Goal: Navigation & Orientation: Find specific page/section

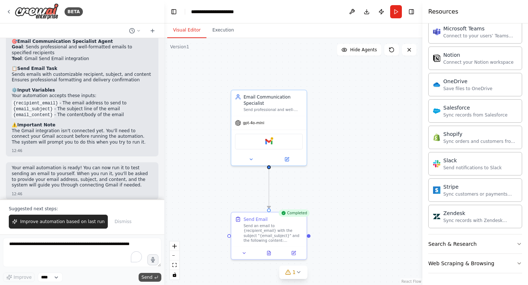
click at [147, 278] on span "Send" at bounding box center [146, 277] width 11 height 6
click at [290, 159] on button at bounding box center [286, 158] width 34 height 7
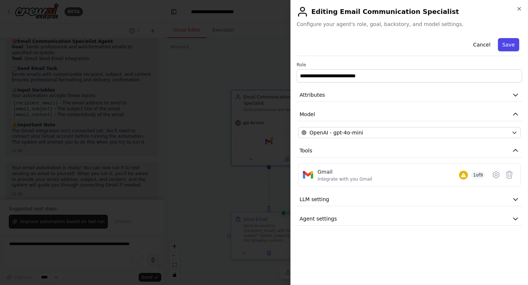
click at [507, 43] on button "Save" at bounding box center [508, 44] width 21 height 13
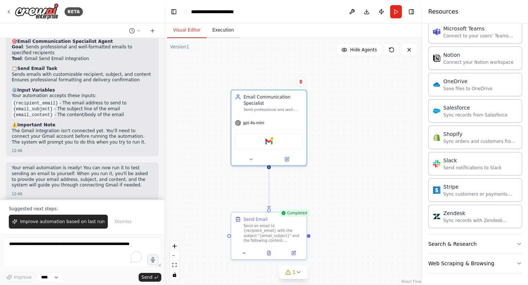
click at [227, 33] on button "Execution" at bounding box center [222, 30] width 33 height 15
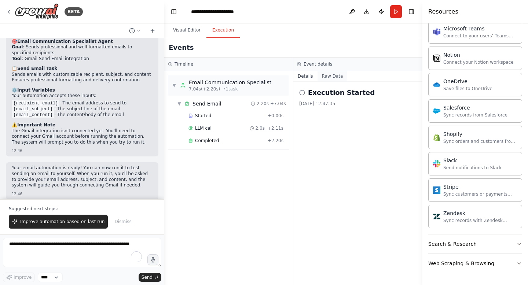
click at [334, 74] on button "Raw Data" at bounding box center [332, 76] width 30 height 10
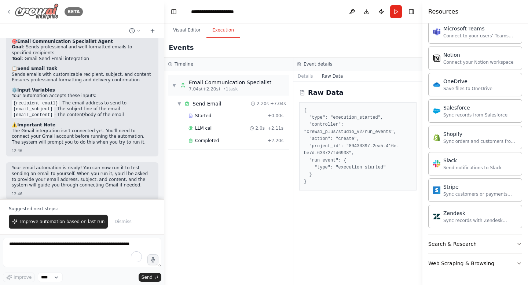
click at [31, 13] on img at bounding box center [37, 11] width 44 height 16
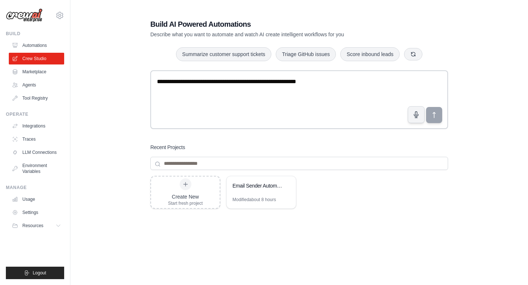
scroll to position [27, 0]
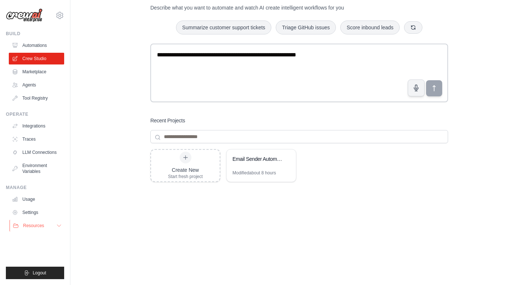
click at [56, 222] on button "Resources" at bounding box center [37, 226] width 55 height 12
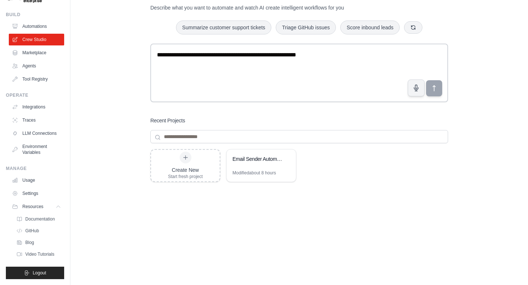
scroll to position [0, 0]
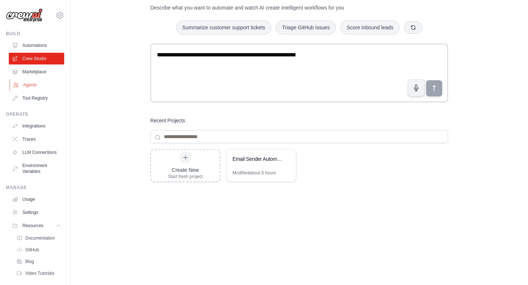
click at [41, 86] on link "Agents" at bounding box center [37, 85] width 55 height 12
